Goal: Find specific page/section: Find specific page/section

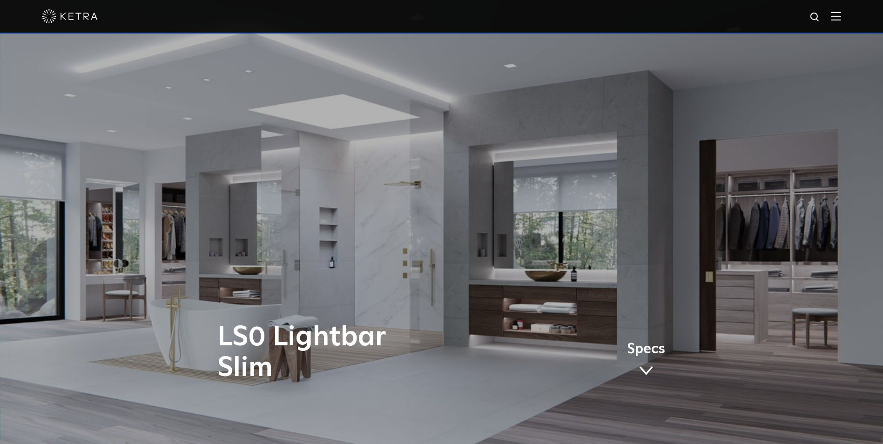
click at [821, 12] on img at bounding box center [815, 18] width 12 height 12
type input "hw-lso-hw"
click at [786, 10] on button "Search" at bounding box center [793, 17] width 14 height 14
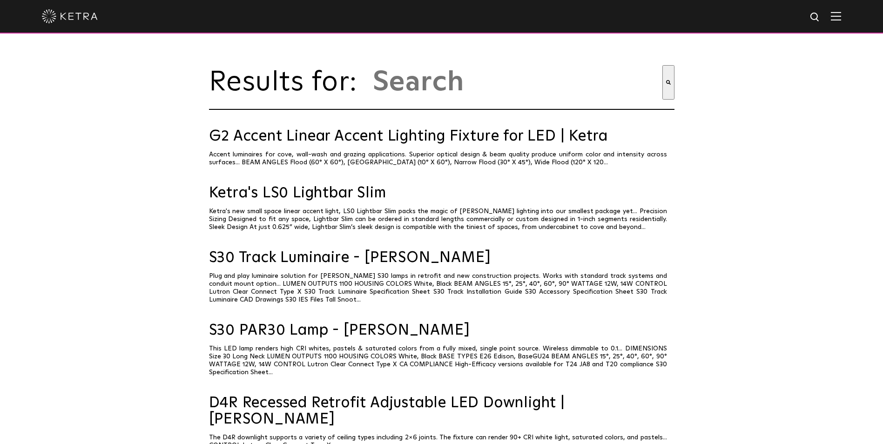
type input "hw-lso-hw"
click at [314, 265] on link "S30 Track Luminaire - Ketra" at bounding box center [441, 258] width 465 height 16
click at [282, 201] on link "Ketra's LS0 Lightbar Slim" at bounding box center [441, 193] width 465 height 16
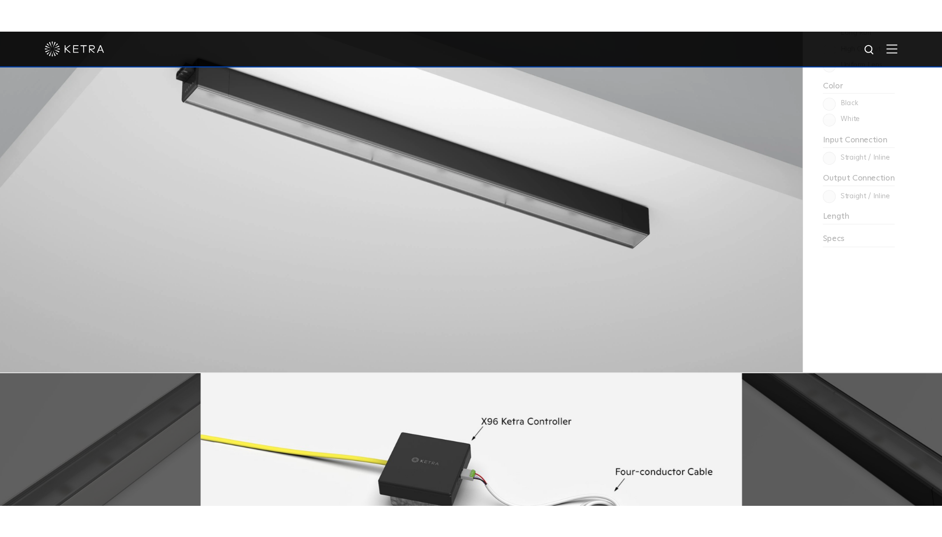
scroll to position [977, 0]
